Goal: Check status: Check status

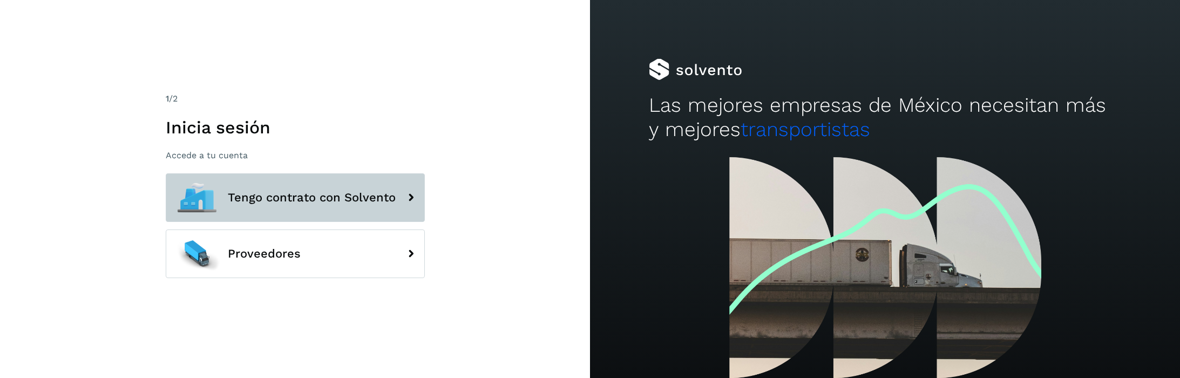
click at [337, 204] on span "Tengo contrato con Solvento" at bounding box center [312, 197] width 168 height 13
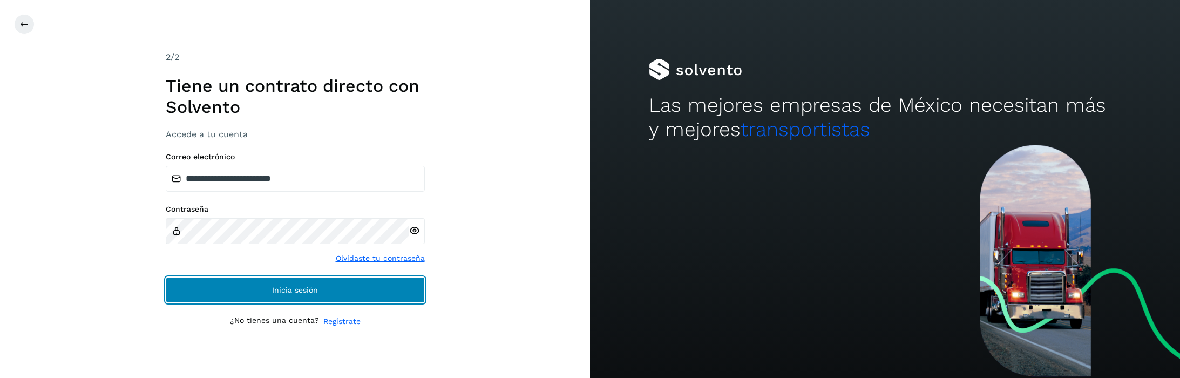
click at [268, 280] on button "Inicia sesión" at bounding box center [295, 290] width 259 height 26
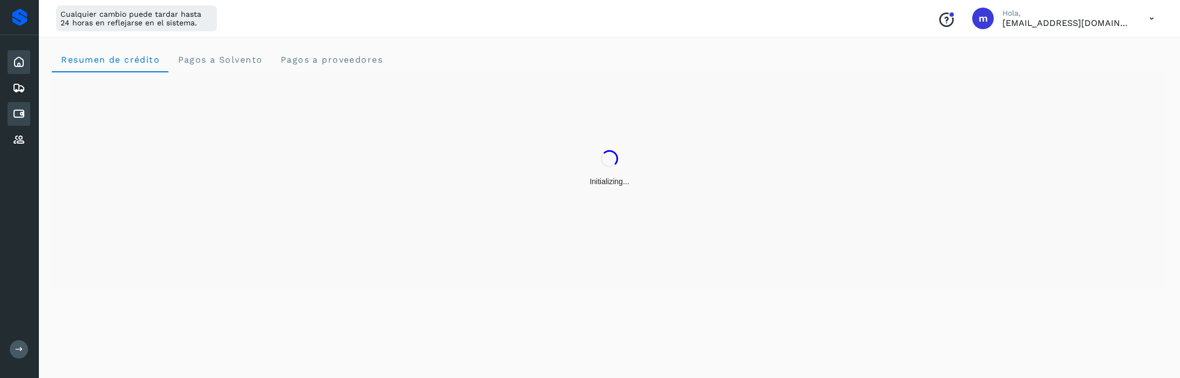
click at [18, 116] on icon at bounding box center [18, 113] width 13 height 13
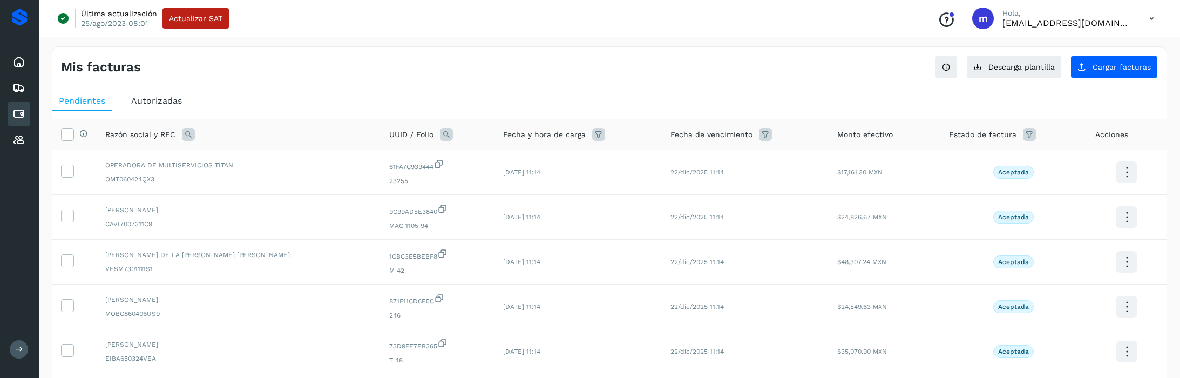
click at [164, 99] on span "Autorizadas" at bounding box center [156, 101] width 51 height 10
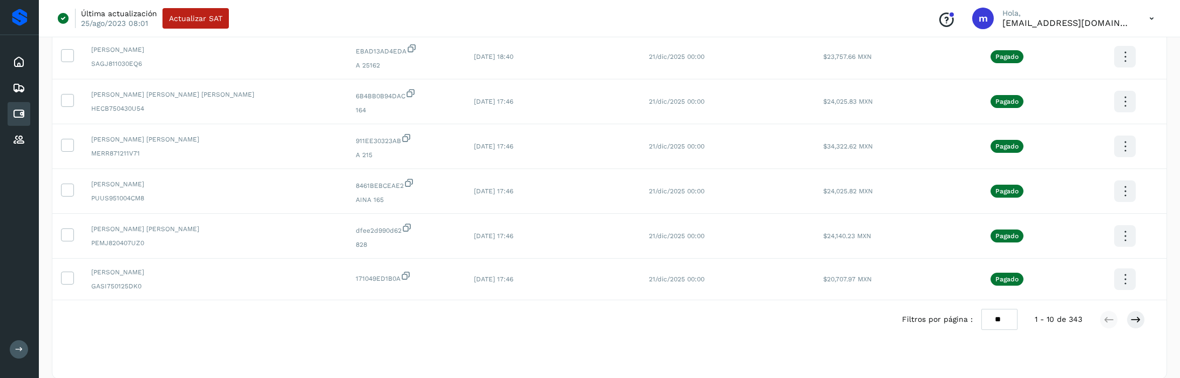
scroll to position [309, 0]
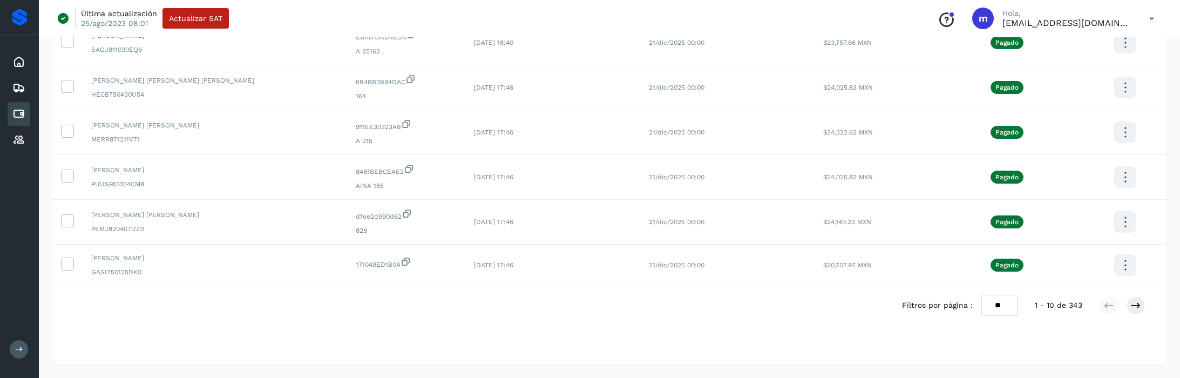
click at [1004, 306] on select "** ** **" at bounding box center [999, 305] width 36 height 21
select select "**"
click at [981, 295] on select "** ** **" at bounding box center [999, 305] width 36 height 21
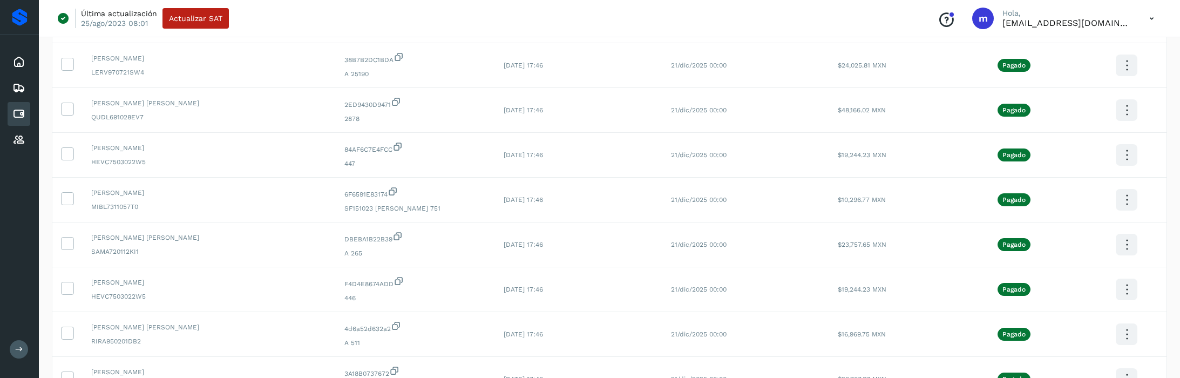
scroll to position [871, 0]
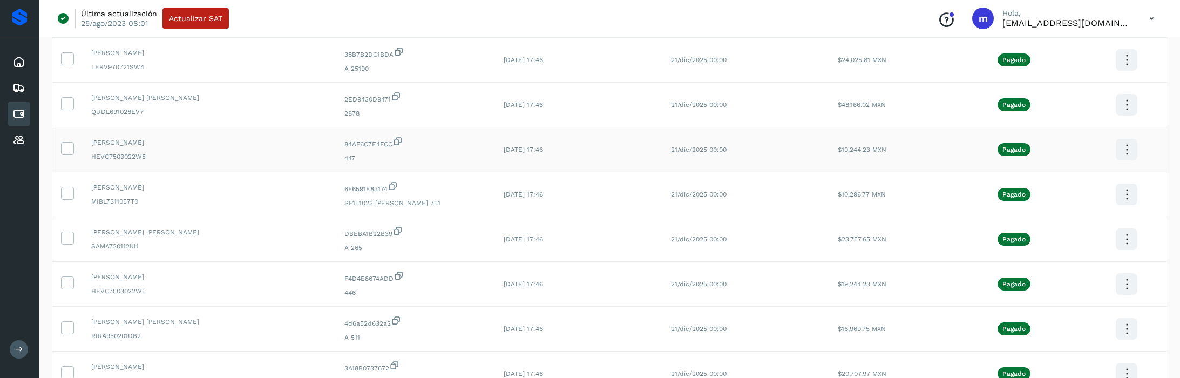
click at [1121, 148] on icon at bounding box center [1126, 149] width 25 height 25
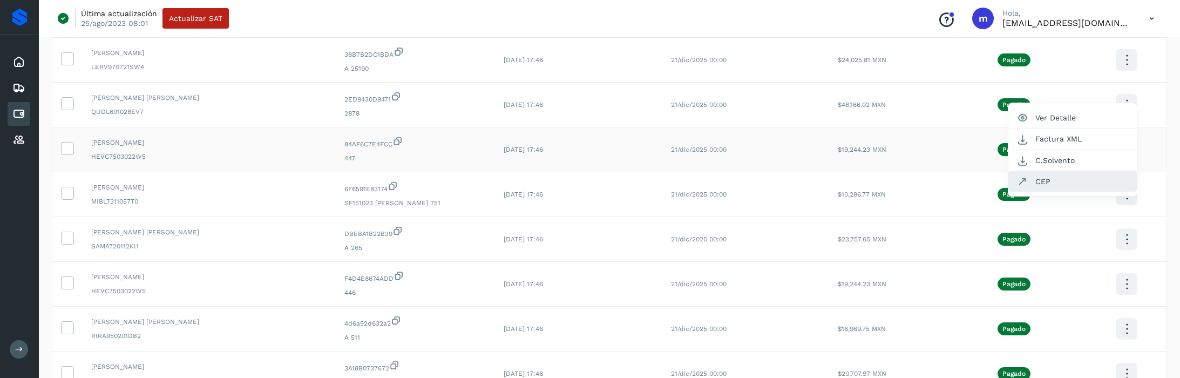
click at [1057, 179] on button "CEP" at bounding box center [1072, 181] width 128 height 21
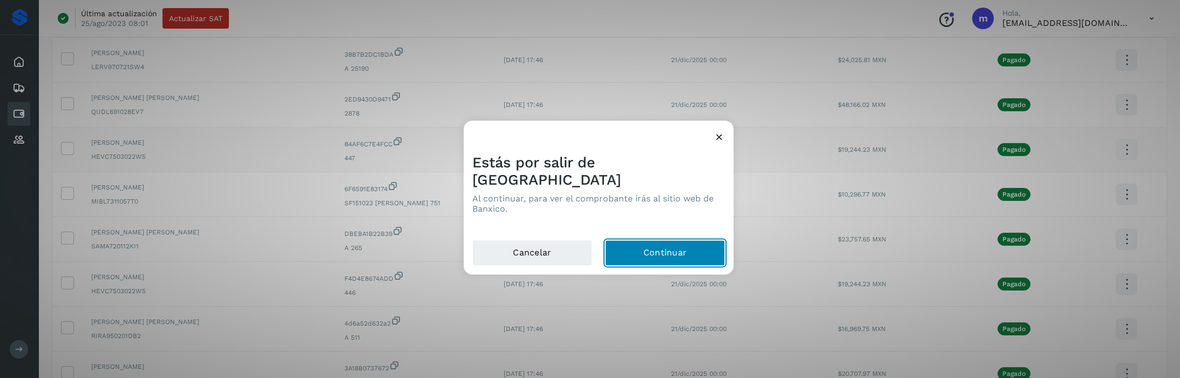
click at [673, 240] on button "Continuar" at bounding box center [665, 253] width 120 height 26
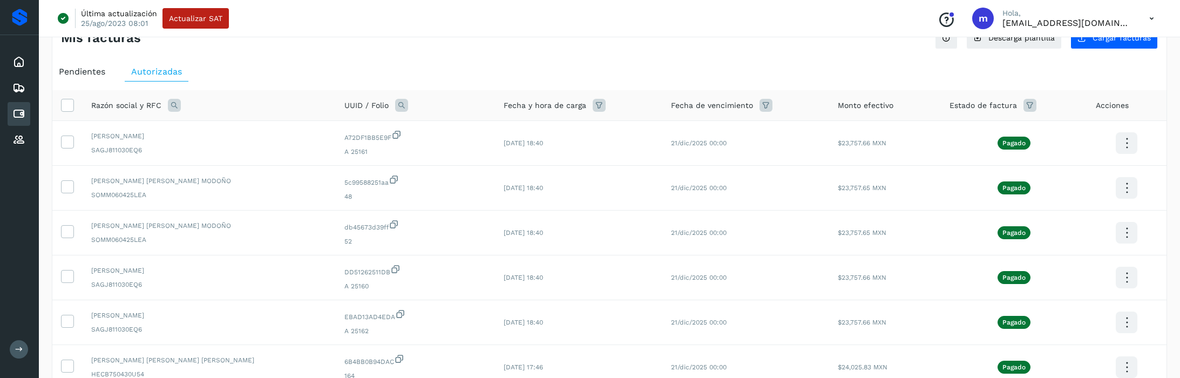
scroll to position [0, 0]
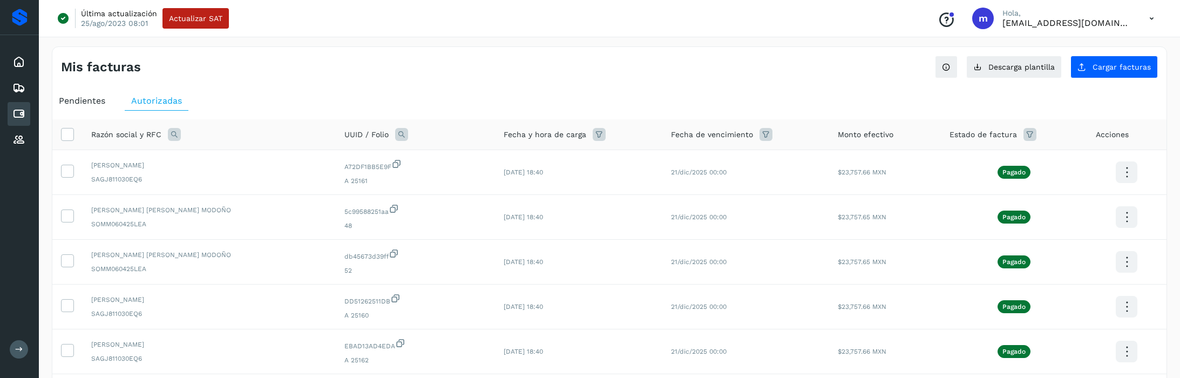
click at [175, 136] on icon at bounding box center [174, 134] width 13 height 13
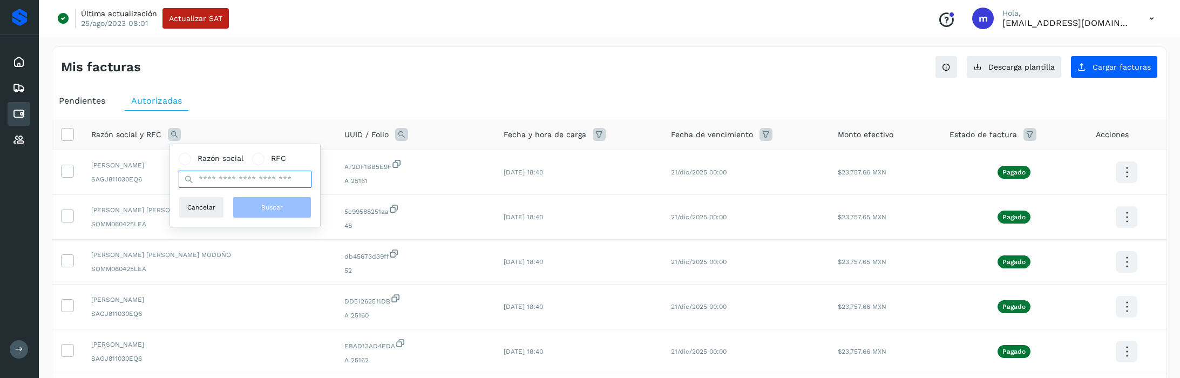
click at [224, 179] on input "text" at bounding box center [245, 179] width 133 height 17
type input "**********"
click at [259, 202] on button "Buscar" at bounding box center [272, 208] width 79 height 22
select select "**"
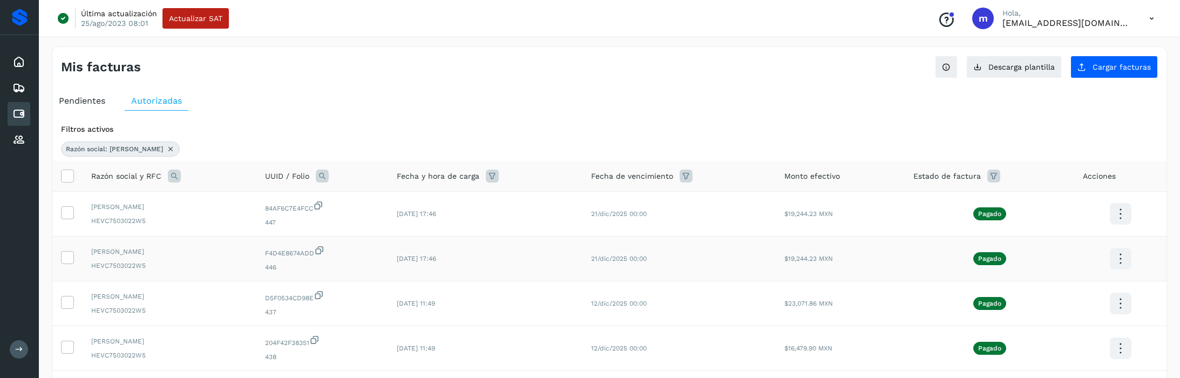
click at [1119, 259] on icon at bounding box center [1120, 258] width 25 height 25
click at [1046, 292] on button "CEP" at bounding box center [1066, 290] width 128 height 21
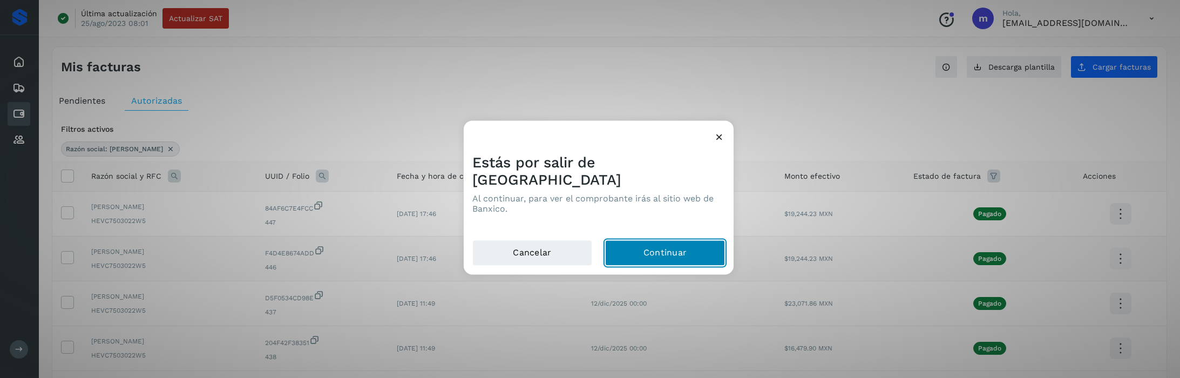
click at [669, 243] on button "Continuar" at bounding box center [665, 253] width 120 height 26
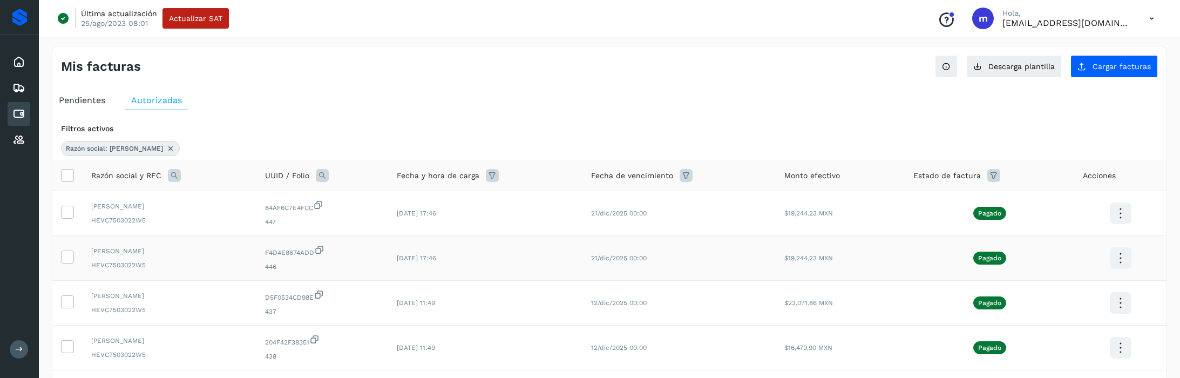
click at [1122, 257] on icon at bounding box center [1120, 258] width 25 height 25
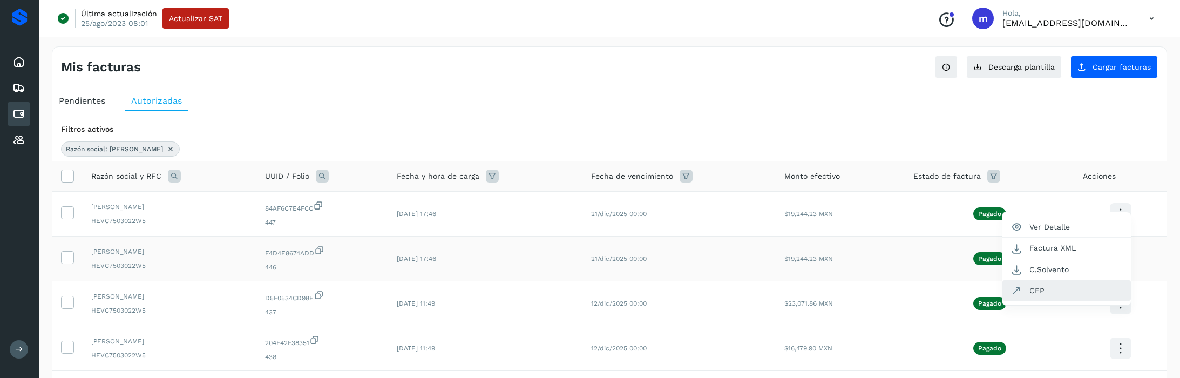
click at [1058, 294] on button "CEP" at bounding box center [1066, 290] width 128 height 21
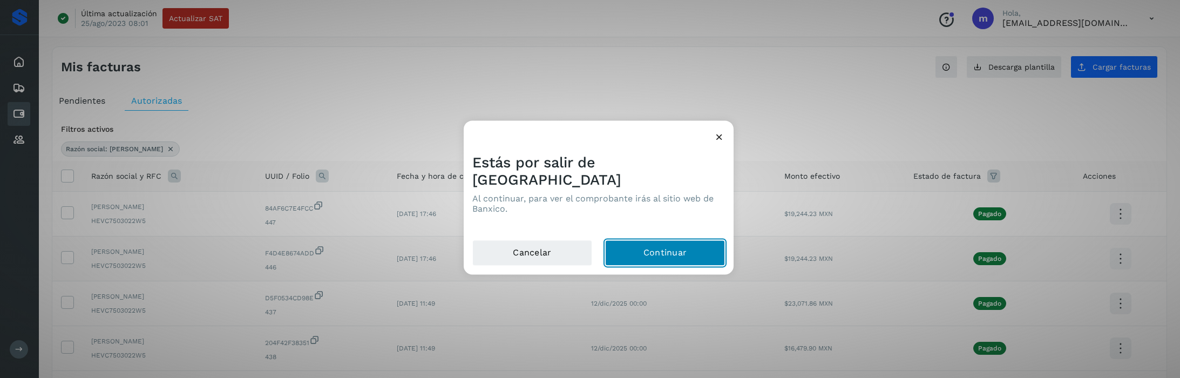
click at [653, 241] on button "Continuar" at bounding box center [665, 253] width 120 height 26
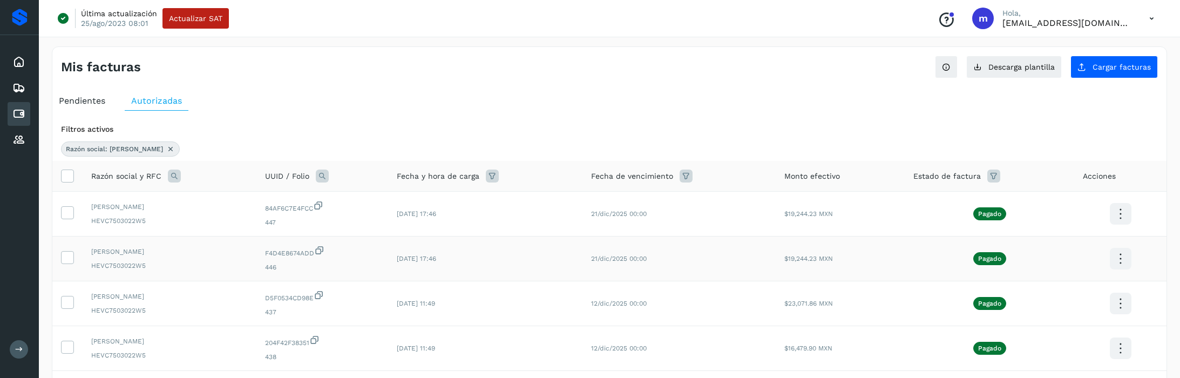
click at [173, 174] on icon at bounding box center [174, 176] width 13 height 13
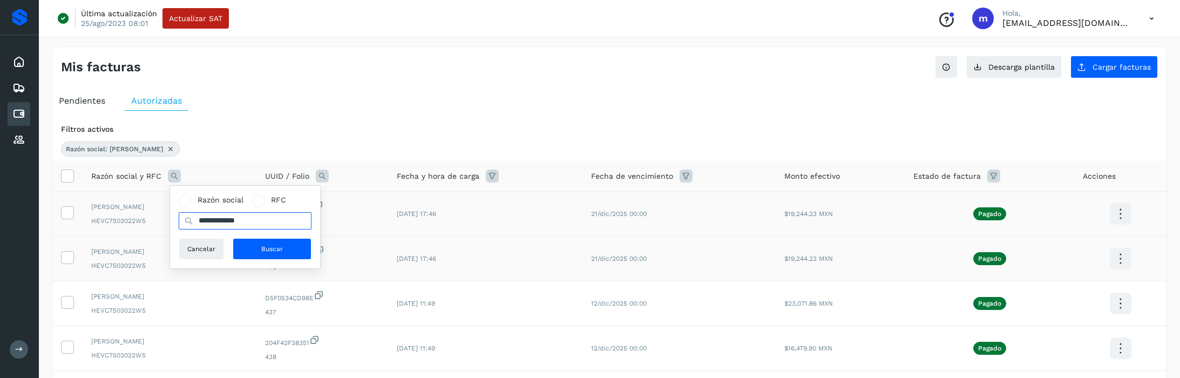
drag, startPoint x: 268, startPoint y: 222, endPoint x: 159, endPoint y: 213, distance: 109.4
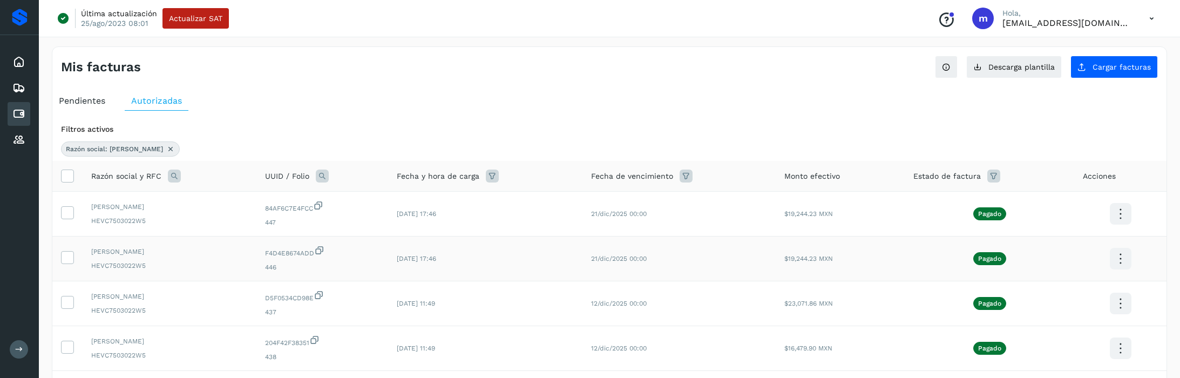
click at [177, 173] on icon at bounding box center [174, 176] width 13 height 13
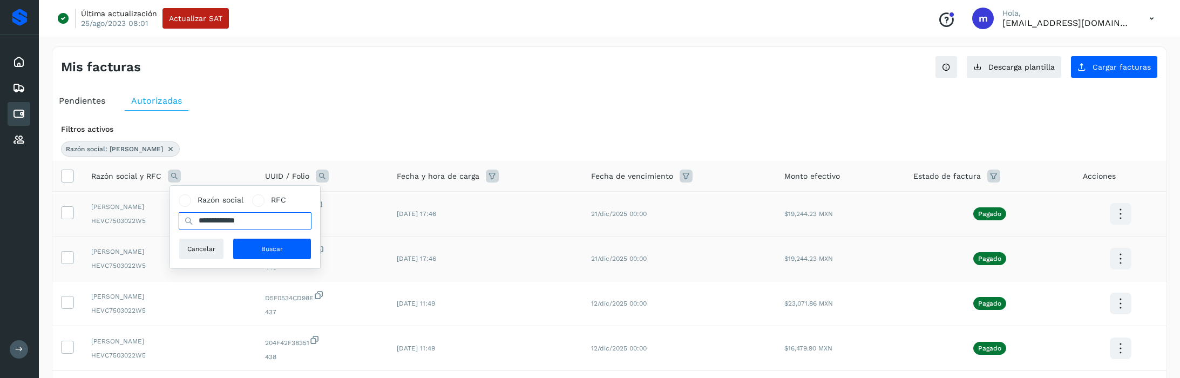
drag, startPoint x: 265, startPoint y: 222, endPoint x: 160, endPoint y: 220, distance: 104.2
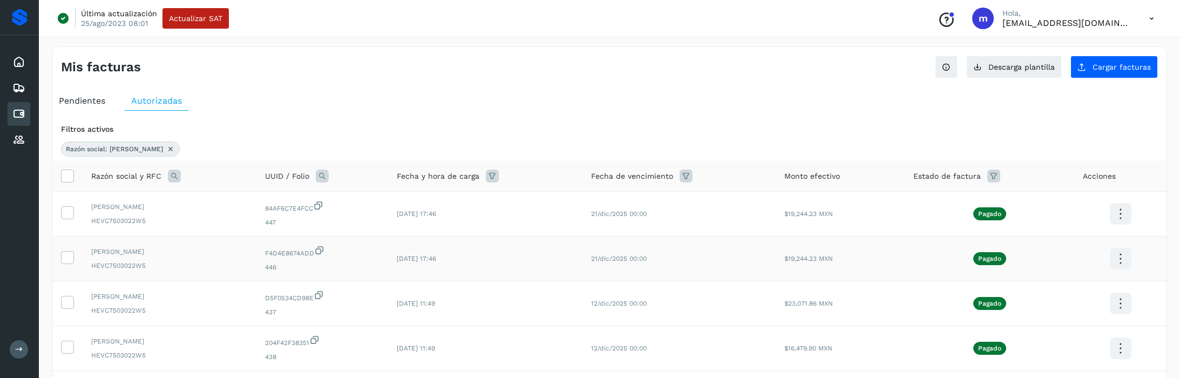
click at [174, 173] on icon at bounding box center [174, 176] width 13 height 13
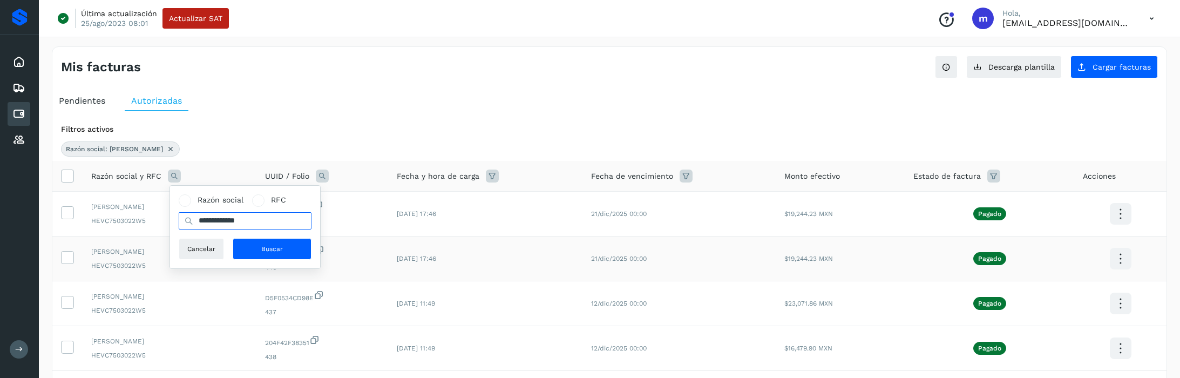
click at [264, 220] on input "**********" at bounding box center [245, 220] width 133 height 17
type input "*"
type input "**********"
click at [284, 249] on button "Buscar" at bounding box center [272, 249] width 79 height 22
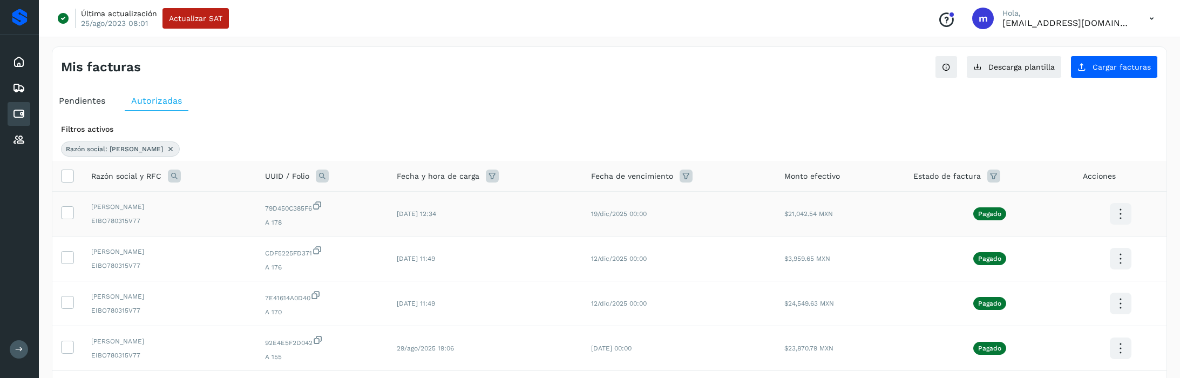
click at [1126, 212] on icon at bounding box center [1120, 213] width 25 height 25
click at [1046, 246] on button "CEP" at bounding box center [1066, 245] width 128 height 21
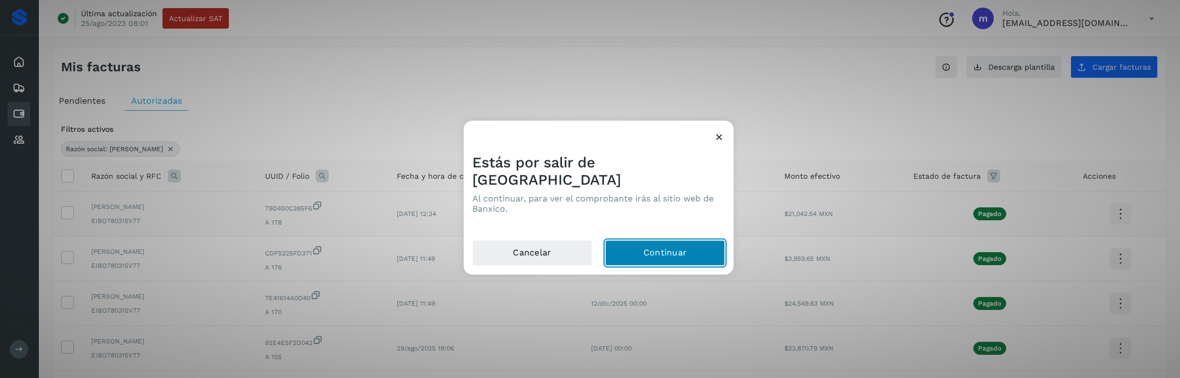
click at [674, 243] on button "Continuar" at bounding box center [665, 253] width 120 height 26
